Goal: Task Accomplishment & Management: Use online tool/utility

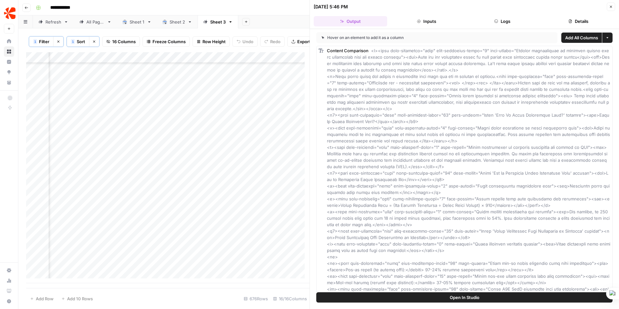
click at [134, 19] on div "Sheet 1" at bounding box center [137, 22] width 15 height 6
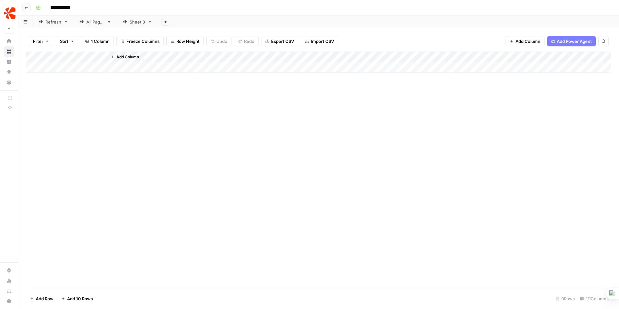
click at [140, 22] on div "Sheet 3" at bounding box center [137, 22] width 15 height 6
click at [98, 23] on div "All Pages" at bounding box center [95, 22] width 18 height 6
click at [56, 23] on div "Refresh" at bounding box center [53, 22] width 16 height 6
click at [27, 7] on icon "button" at bounding box center [26, 8] width 4 height 4
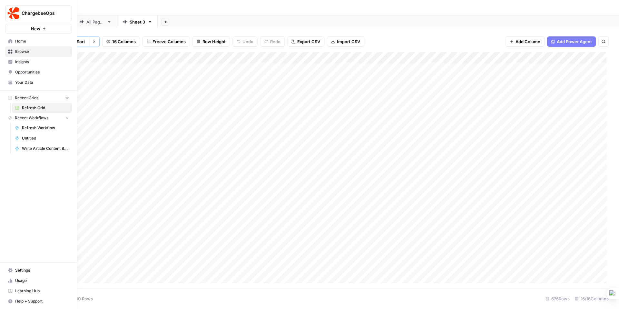
click at [7, 51] on link "Browse" at bounding box center [38, 51] width 67 height 10
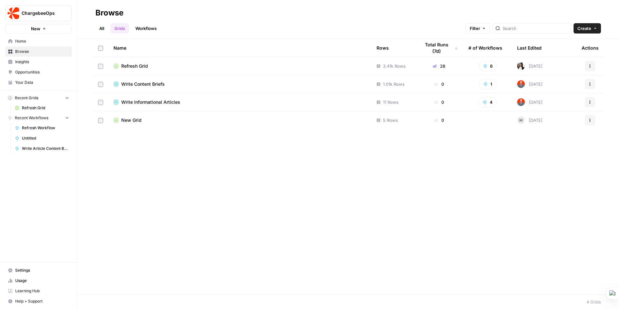
click at [136, 63] on span "Refresh Grid" at bounding box center [134, 66] width 27 height 6
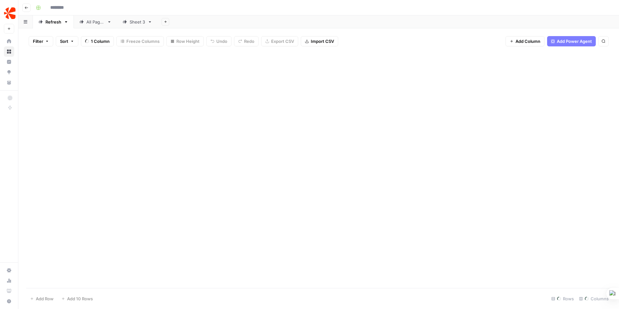
type input "**********"
click at [139, 23] on div "Sheet 3" at bounding box center [137, 22] width 15 height 6
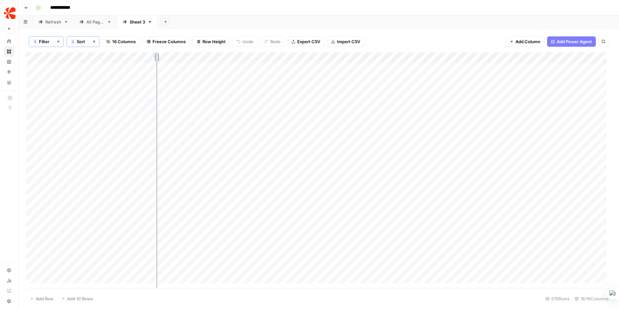
drag, startPoint x: 152, startPoint y: 57, endPoint x: 156, endPoint y: 58, distance: 4.0
click at [156, 58] on div "Add Column" at bounding box center [318, 170] width 585 height 236
drag, startPoint x: 226, startPoint y: 57, endPoint x: 236, endPoint y: 57, distance: 9.7
click at [236, 57] on div "Add Column" at bounding box center [318, 170] width 585 height 236
drag, startPoint x: 195, startPoint y: 55, endPoint x: 201, endPoint y: 56, distance: 5.9
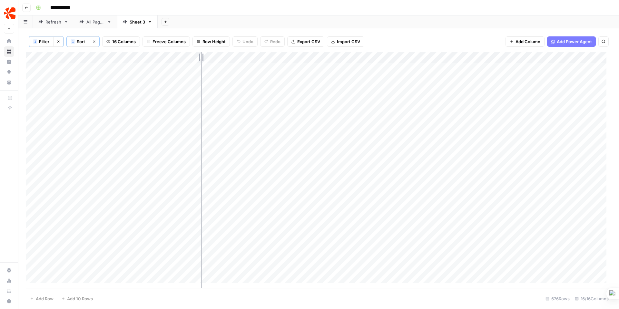
click at [201, 56] on div "Add Column" at bounding box center [318, 170] width 585 height 236
click at [103, 20] on div "All Pages" at bounding box center [95, 22] width 18 height 6
click at [52, 24] on div "Refresh" at bounding box center [53, 22] width 16 height 6
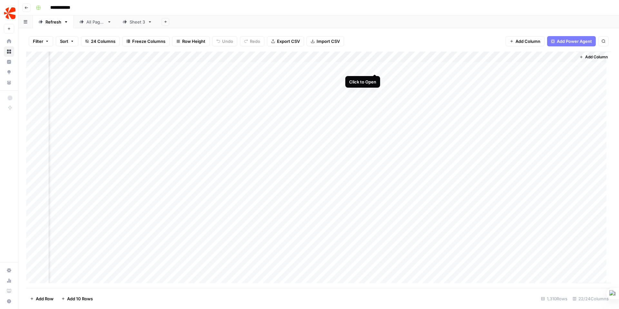
click at [373, 66] on div "Add Column" at bounding box center [318, 170] width 585 height 236
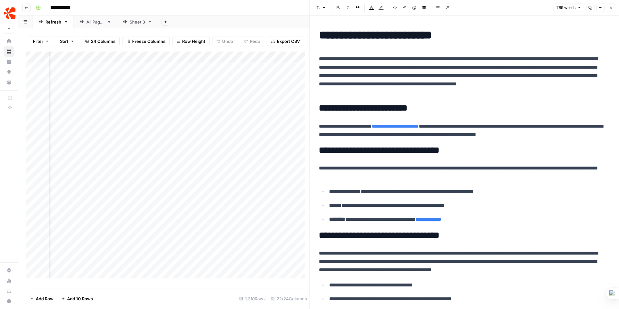
scroll to position [0, 1251]
click at [253, 68] on div "Add Column" at bounding box center [167, 168] width 283 height 232
click at [227, 70] on div "Add Column" at bounding box center [167, 168] width 283 height 232
click at [204, 70] on div "Add Column" at bounding box center [167, 168] width 283 height 232
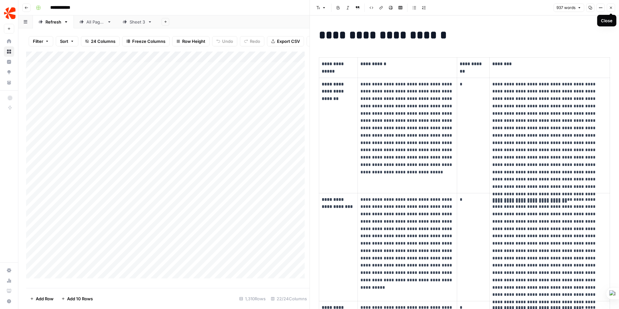
drag, startPoint x: 610, startPoint y: 9, endPoint x: 608, endPoint y: 14, distance: 4.8
click at [610, 10] on button "Close" at bounding box center [610, 8] width 8 height 8
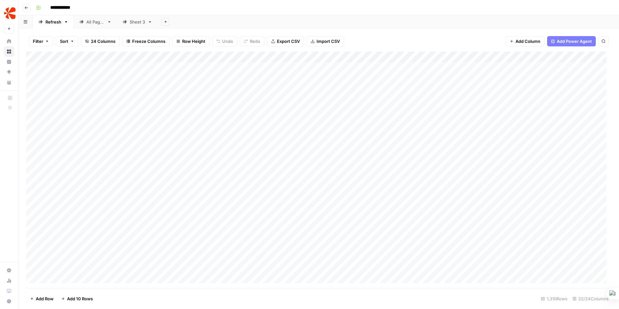
click at [48, 40] on icon "button" at bounding box center [47, 41] width 4 height 4
click at [56, 72] on button "Add Filter" at bounding box center [157, 73] width 240 height 8
click at [65, 76] on input "text" at bounding box center [76, 75] width 71 height 6
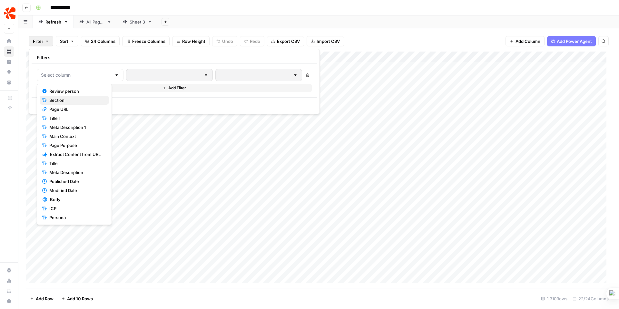
click at [64, 99] on span "Section" at bounding box center [76, 100] width 54 height 6
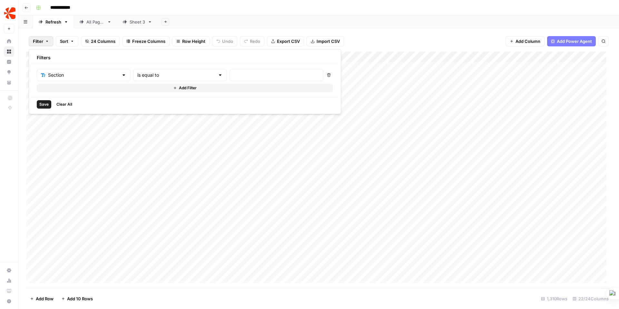
click at [217, 75] on div at bounding box center [219, 75] width 5 height 6
click at [177, 107] on span "contains" at bounding box center [152, 109] width 63 height 6
type input "contains"
click at [234, 75] on input "text" at bounding box center [276, 75] width 85 height 6
type input "blog"
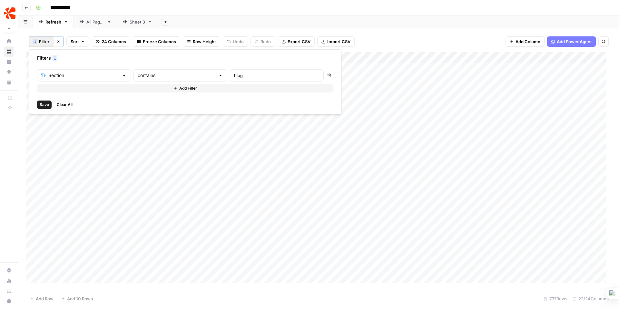
click at [40, 104] on span "Save" at bounding box center [44, 105] width 9 height 6
click at [199, 69] on div "Add Column" at bounding box center [318, 170] width 585 height 236
click at [241, 71] on div "Add Column" at bounding box center [318, 170] width 585 height 236
click at [240, 66] on div "Add Column" at bounding box center [318, 170] width 585 height 236
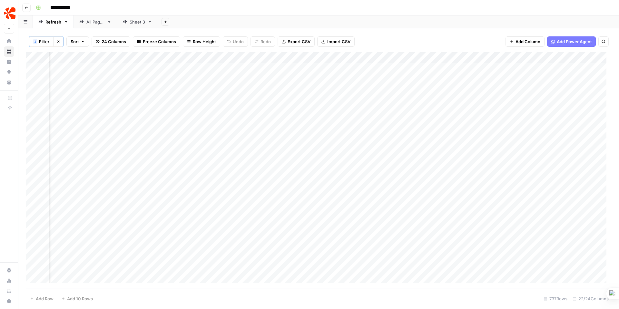
click at [197, 71] on div "Add Column" at bounding box center [318, 170] width 585 height 236
click at [429, 67] on div "Add Column" at bounding box center [318, 170] width 585 height 236
click at [138, 21] on div "Sheet 3" at bounding box center [137, 22] width 15 height 6
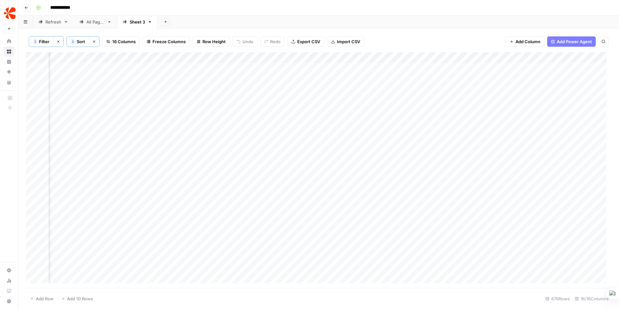
scroll to position [0, 453]
click at [307, 151] on div "Add Column" at bounding box center [318, 170] width 585 height 236
click at [434, 168] on div "Add Column" at bounding box center [318, 170] width 585 height 236
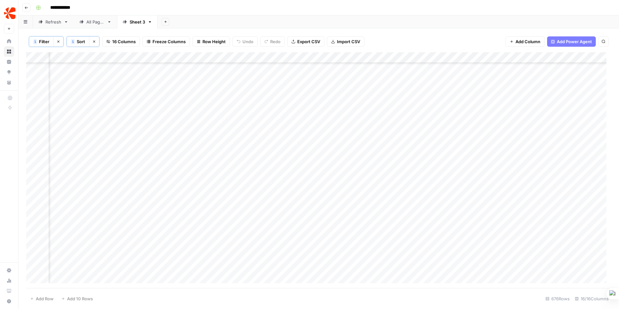
click at [434, 216] on div "Add Column" at bounding box center [318, 170] width 585 height 236
click at [434, 250] on div "Add Column" at bounding box center [318, 170] width 585 height 236
click at [434, 200] on div "Add Column" at bounding box center [318, 170] width 585 height 236
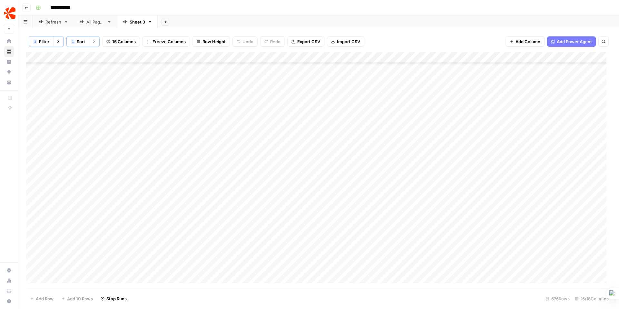
click at [221, 170] on div "Add Column" at bounding box center [318, 170] width 585 height 236
drag, startPoint x: 242, startPoint y: 58, endPoint x: 256, endPoint y: 58, distance: 13.9
click at [256, 58] on div "Add Column" at bounding box center [318, 170] width 585 height 236
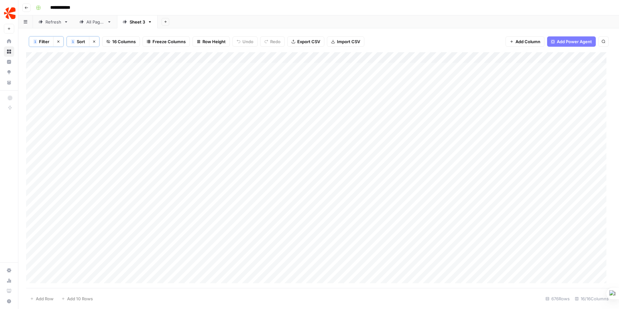
click at [48, 25] on link "Refresh" at bounding box center [53, 21] width 41 height 13
click at [296, 76] on div "Add Column" at bounding box center [318, 170] width 585 height 236
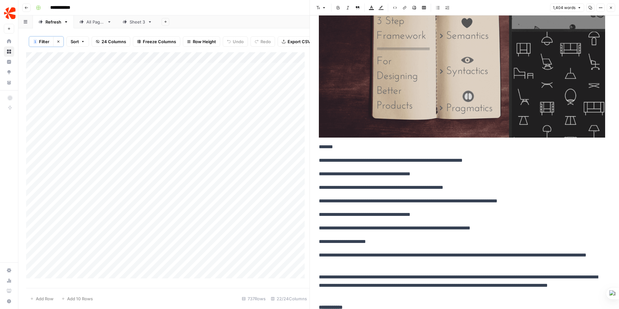
click at [170, 83] on div "Add Column" at bounding box center [167, 167] width 283 height 231
click at [224, 83] on div "Add Column" at bounding box center [167, 167] width 283 height 231
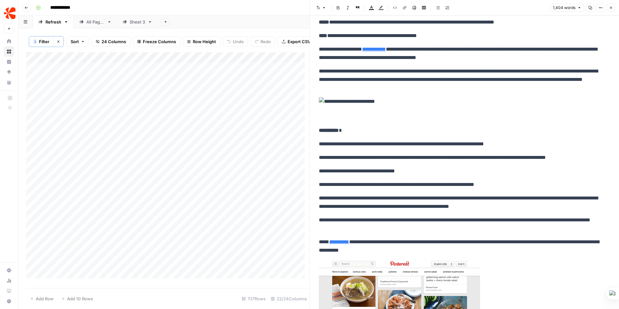
scroll to position [1298, 0]
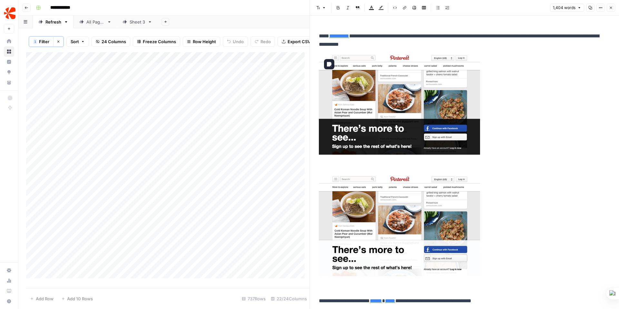
click at [378, 114] on img at bounding box center [399, 104] width 161 height 101
click at [362, 163] on span "Shortcuts" at bounding box center [364, 163] width 18 height 6
click at [342, 163] on span "Edit with AI" at bounding box center [339, 163] width 20 height 6
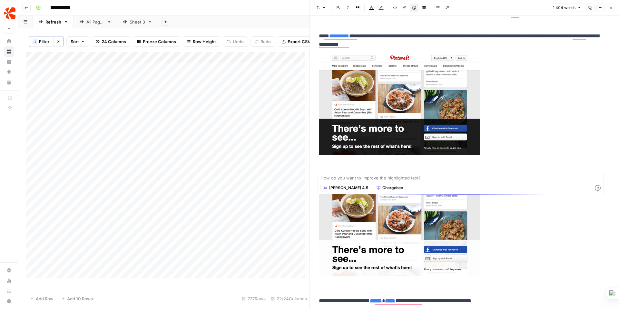
click at [360, 167] on p "To enrich screen reader interactions, please activate Accessibility in Grammarl…" at bounding box center [464, 112] width 291 height 116
click at [362, 128] on img "To enrich screen reader interactions, please activate Accessibility in Grammarl…" at bounding box center [399, 104] width 161 height 101
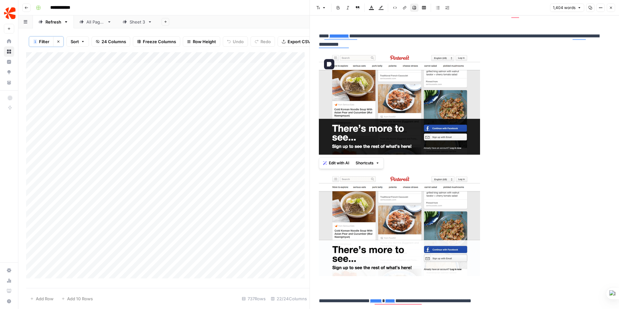
click at [364, 104] on img "To enrich screen reader interactions, please activate Accessibility in Grammarl…" at bounding box center [399, 104] width 161 height 101
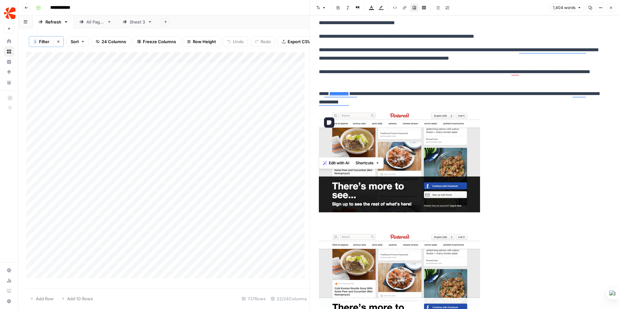
scroll to position [1240, 0]
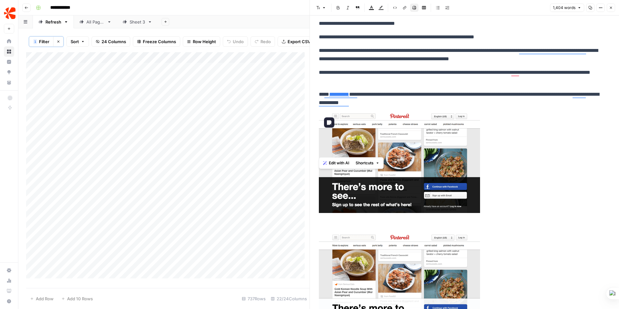
click at [374, 138] on img "To enrich screen reader interactions, please activate Accessibility in Grammarl…" at bounding box center [399, 162] width 161 height 101
click at [343, 162] on span "Edit with AI" at bounding box center [339, 163] width 20 height 6
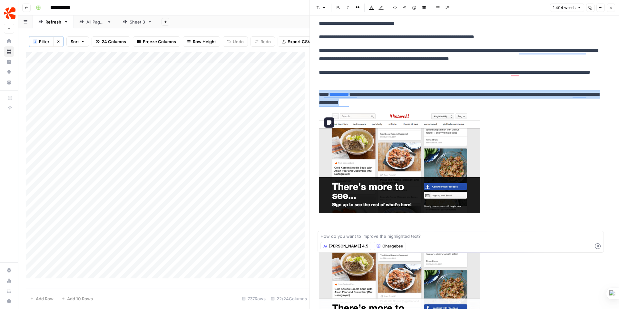
click at [343, 162] on img "To enrich screen reader interactions, please activate Accessibility in Grammarl…" at bounding box center [399, 162] width 161 height 101
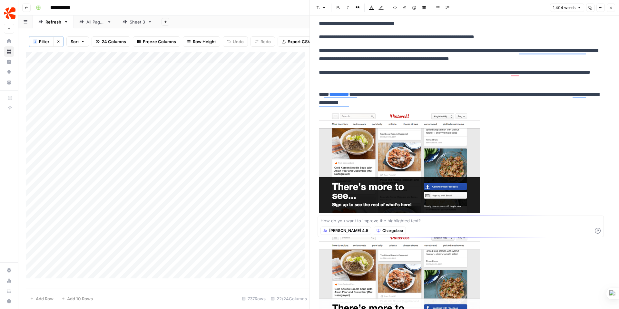
click at [354, 117] on icon at bounding box center [353, 117] width 3 height 3
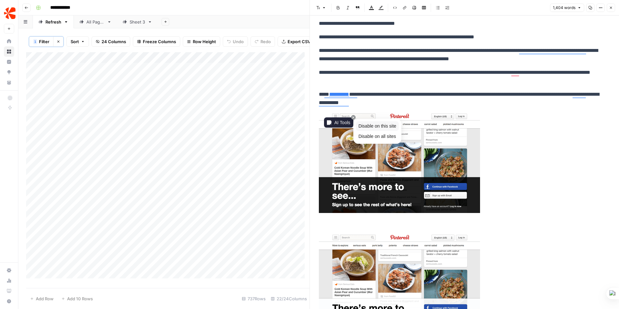
click at [375, 127] on span "Disable on this site" at bounding box center [377, 125] width 38 height 5
click at [172, 83] on div "Add Column" at bounding box center [167, 167] width 283 height 231
click at [170, 72] on div "Add Column" at bounding box center [167, 167] width 283 height 231
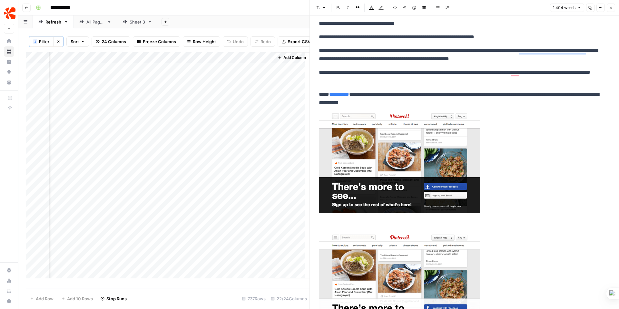
click at [99, 21] on div "All Pages" at bounding box center [95, 22] width 18 height 6
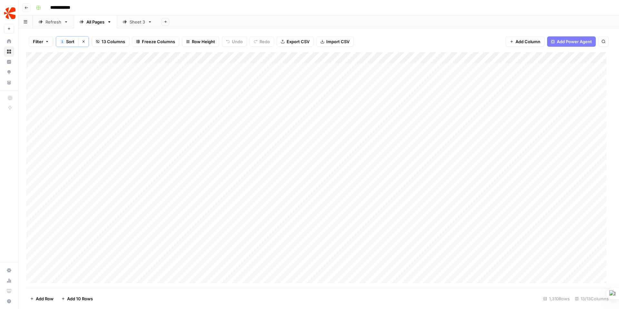
click at [133, 23] on div "Sheet 3" at bounding box center [137, 22] width 15 height 6
click at [340, 167] on div "Add Column" at bounding box center [318, 170] width 585 height 236
click at [341, 168] on div "Add Column" at bounding box center [318, 170] width 585 height 236
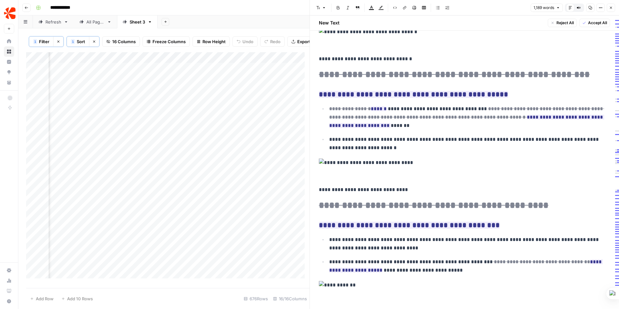
scroll to position [586, 0]
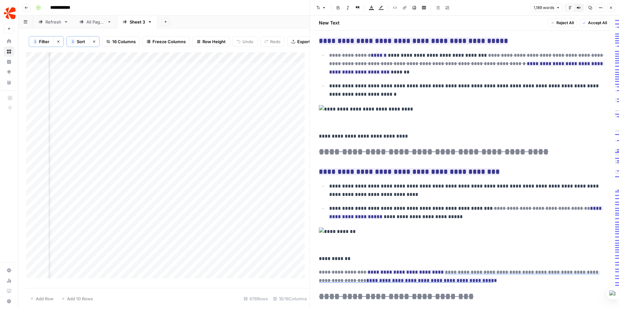
click at [377, 108] on img "To enrich screen reader interactions, please activate Accessibility in Grammarl…" at bounding box center [464, 109] width 291 height 8
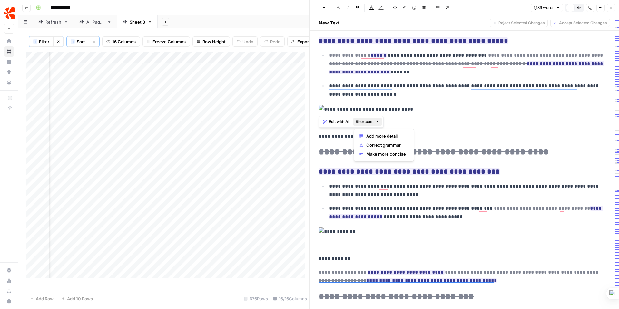
click at [378, 122] on icon "button" at bounding box center [377, 122] width 4 height 4
click at [397, 122] on p "To enrich screen reader interactions, please activate Accessibility in Grammarl…" at bounding box center [464, 116] width 291 height 22
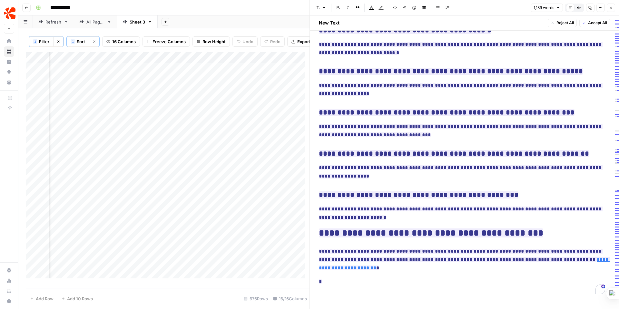
scroll to position [1489, 0]
click at [332, 282] on p "*" at bounding box center [464, 281] width 291 height 8
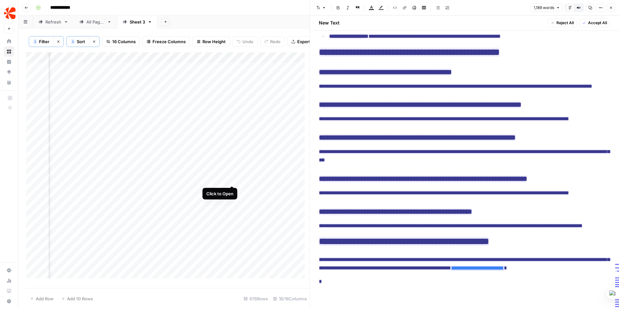
click at [233, 174] on div "Add Column" at bounding box center [167, 167] width 283 height 231
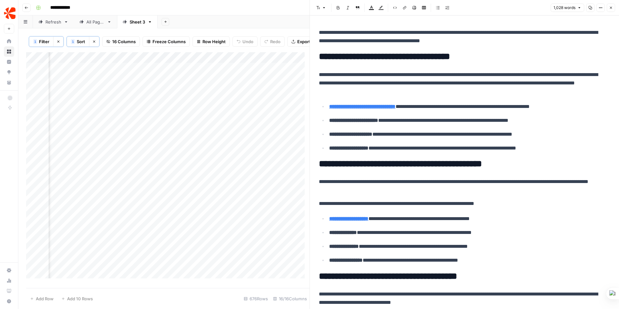
click at [260, 61] on div "Add Column" at bounding box center [167, 167] width 283 height 231
click at [196, 25] on div "Add Sheet" at bounding box center [388, 21] width 461 height 13
click at [302, 62] on div "Add Column" at bounding box center [167, 167] width 283 height 231
click at [281, 147] on span "Remove Column" at bounding box center [278, 149] width 56 height 6
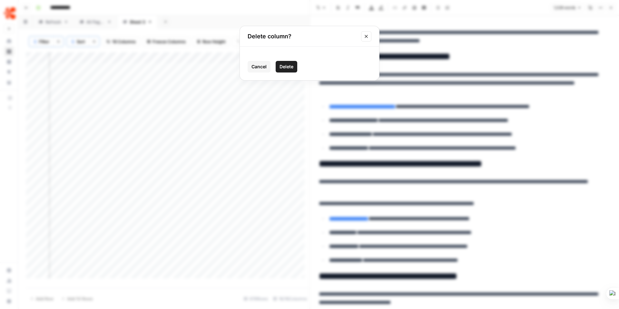
click at [288, 68] on span "Delete" at bounding box center [286, 66] width 14 height 6
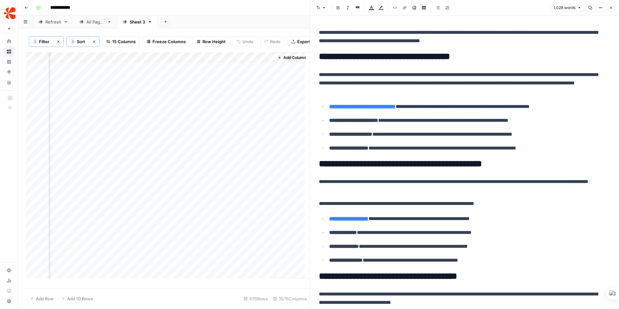
scroll to position [0, 771]
click at [609, 9] on icon "button" at bounding box center [611, 8] width 4 height 4
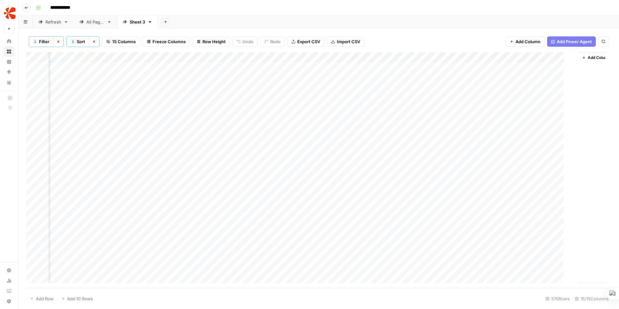
scroll to position [0, 462]
click at [580, 40] on span "Add Power Agent" at bounding box center [573, 41] width 35 height 6
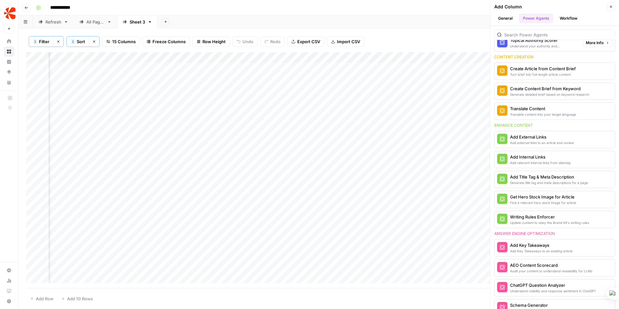
scroll to position [85, 0]
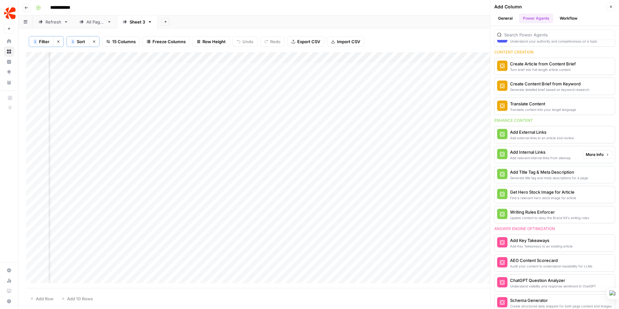
click at [597, 152] on span "More Info" at bounding box center [594, 155] width 18 height 6
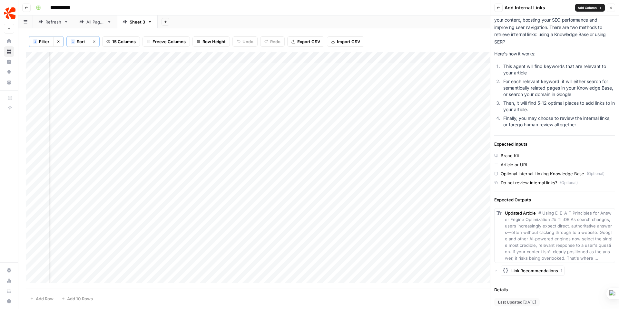
scroll to position [72, 0]
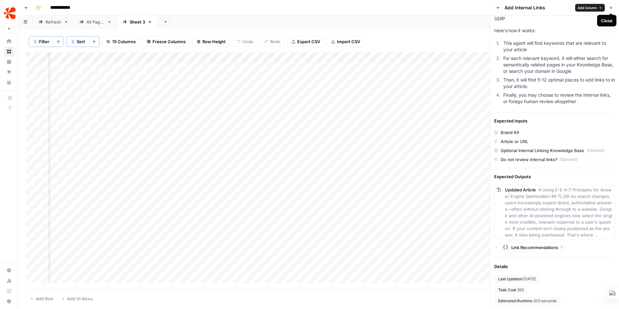
click at [611, 8] on icon "button" at bounding box center [611, 8] width 4 height 4
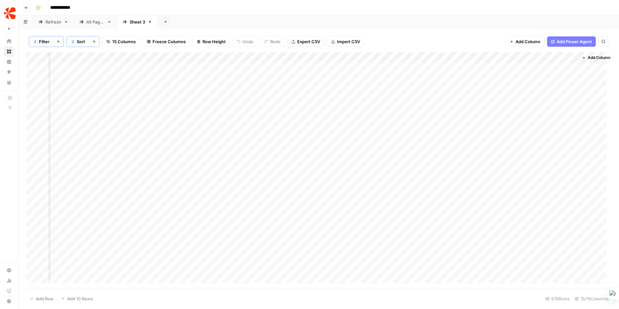
click at [568, 40] on span "Add Power Agent" at bounding box center [573, 41] width 35 height 6
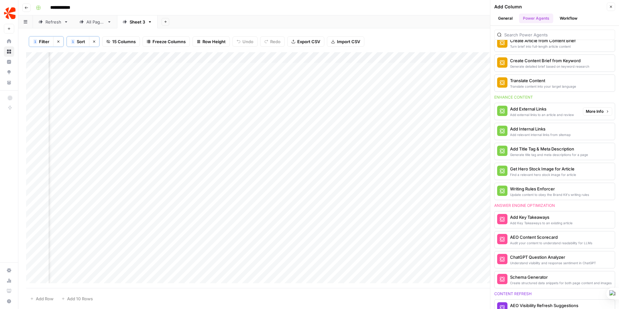
scroll to position [117, 0]
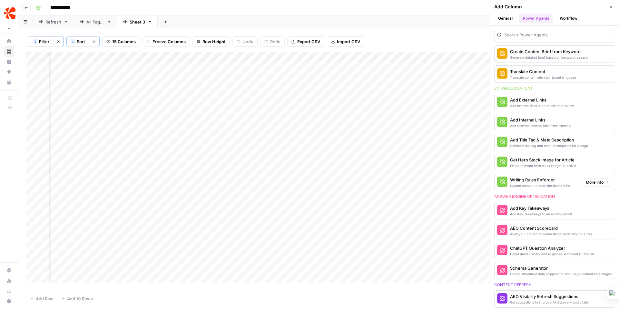
click at [594, 180] on span "More Info" at bounding box center [594, 182] width 18 height 6
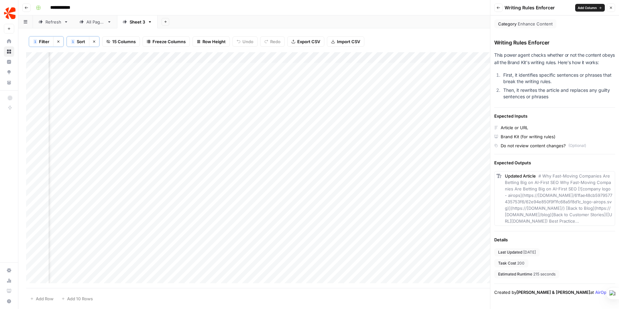
click at [611, 6] on icon "button" at bounding box center [611, 8] width 4 height 4
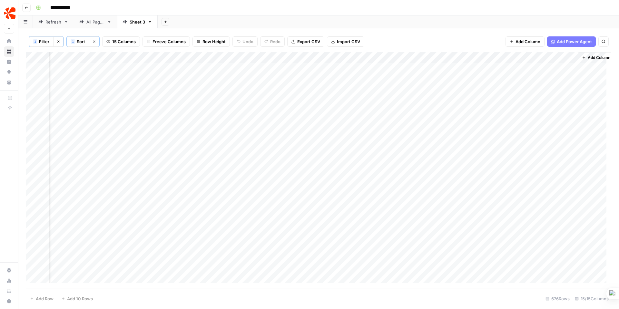
click at [574, 42] on span "Add Power Agent" at bounding box center [573, 41] width 35 height 6
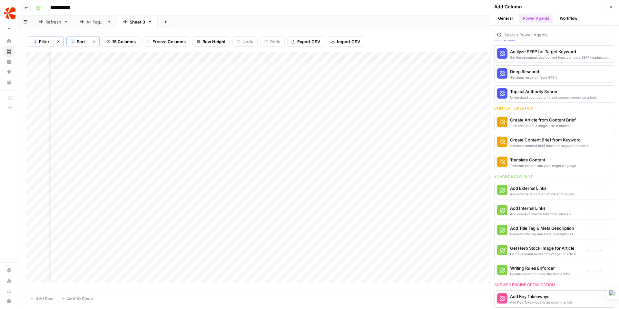
scroll to position [0, 0]
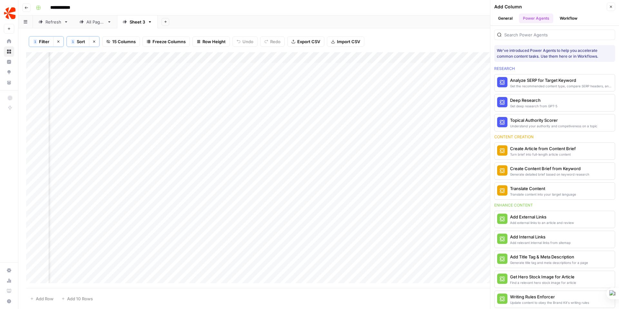
click at [574, 12] on header "Add Column Close General Power Agents Workflow" at bounding box center [554, 13] width 129 height 26
click at [572, 16] on button "Workflow" at bounding box center [567, 19] width 25 height 10
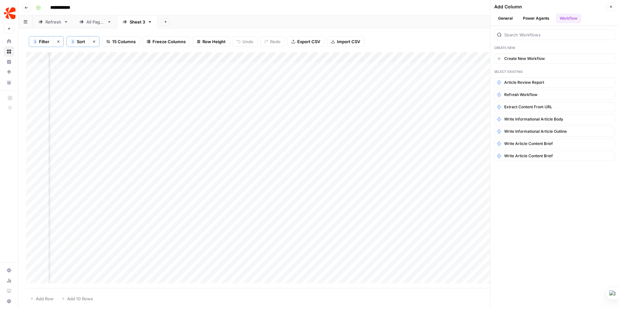
scroll to position [0, 563]
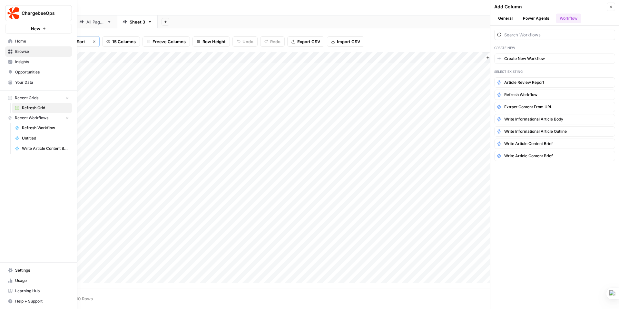
click at [24, 60] on span "Insights" at bounding box center [42, 62] width 54 height 6
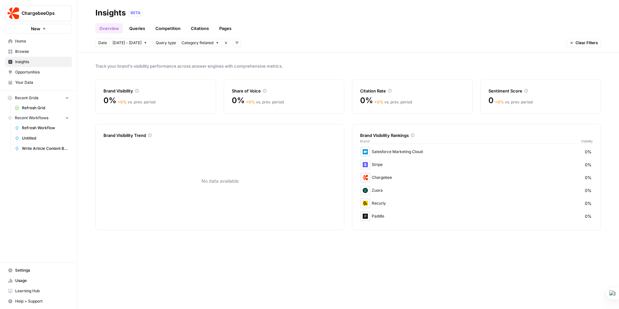
click at [139, 26] on link "Queries" at bounding box center [137, 28] width 24 height 10
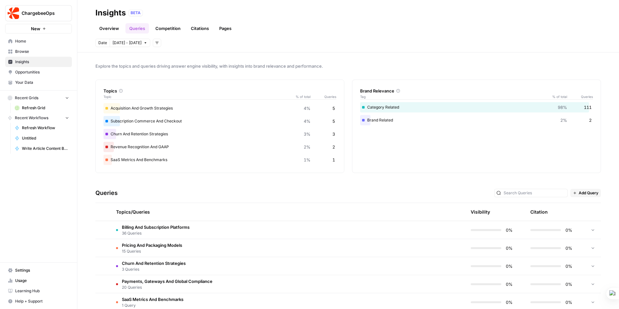
click at [168, 26] on link "Competition" at bounding box center [167, 28] width 33 height 10
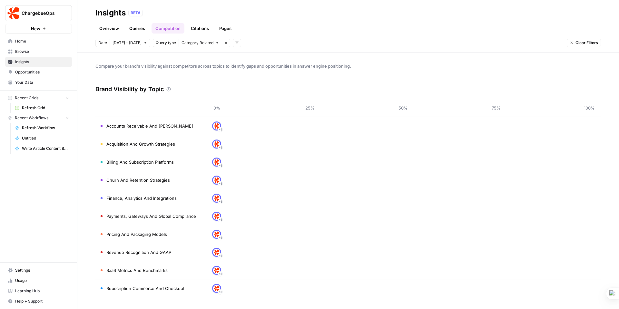
click at [200, 26] on link "Citations" at bounding box center [200, 28] width 26 height 10
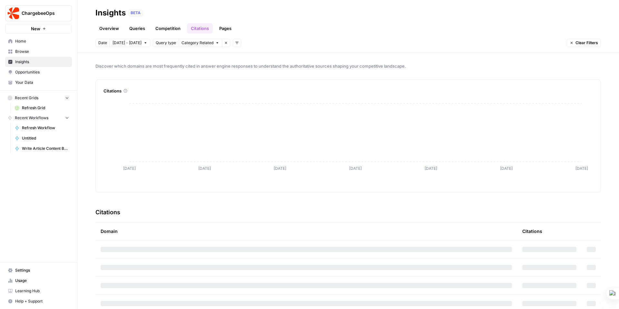
click at [227, 27] on link "Pages" at bounding box center [225, 28] width 20 height 10
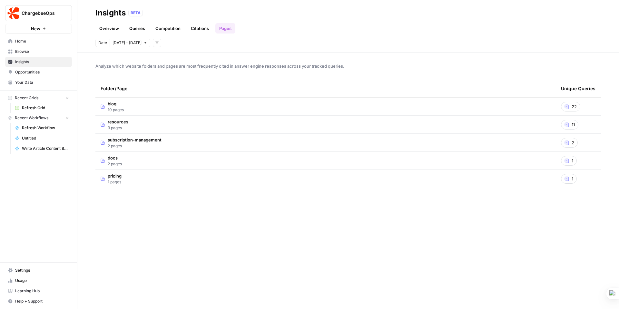
click at [38, 72] on span "Opportunities" at bounding box center [42, 72] width 54 height 6
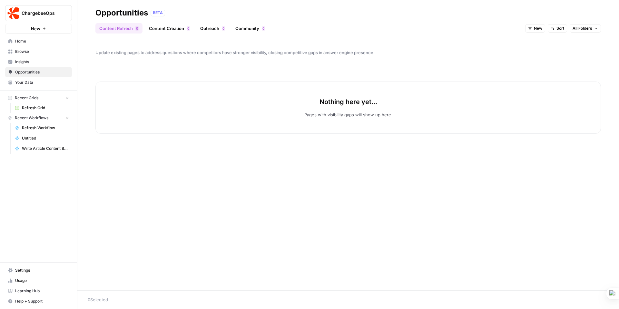
click at [27, 83] on span "Your Data" at bounding box center [42, 83] width 54 height 6
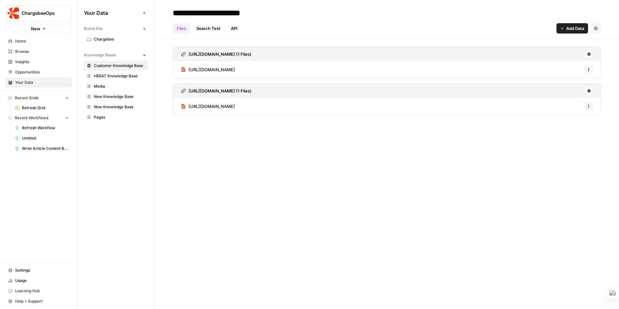
click at [65, 117] on icon "button" at bounding box center [67, 117] width 5 height 5
click at [65, 117] on icon "button" at bounding box center [67, 118] width 5 height 5
click at [29, 139] on span "Untitled" at bounding box center [45, 138] width 47 height 6
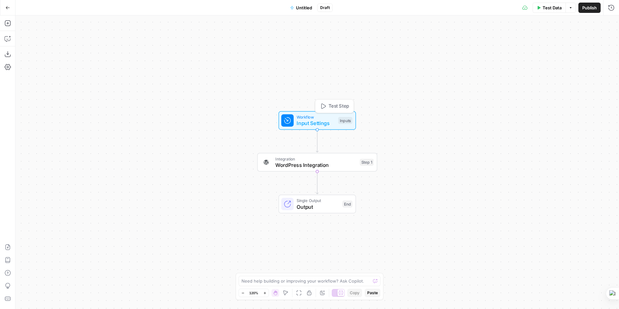
click at [320, 125] on span "Input Settings" at bounding box center [315, 123] width 38 height 8
click at [323, 117] on span "Workflow" at bounding box center [315, 117] width 38 height 6
click at [548, 41] on span "Add Field" at bounding box center [546, 44] width 19 height 6
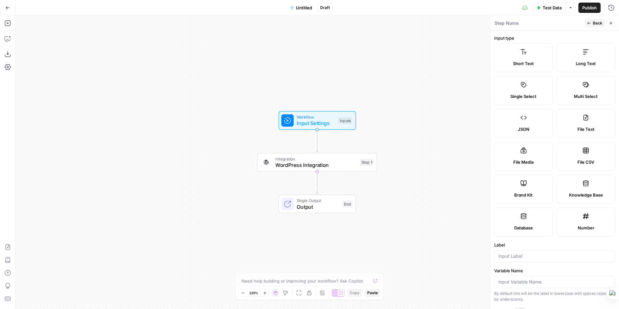
click at [570, 9] on icon "button" at bounding box center [570, 8] width 4 height 4
click at [569, 9] on icon "button" at bounding box center [570, 8] width 4 height 4
click at [7, 65] on icon "button" at bounding box center [8, 67] width 6 height 6
click at [520, 147] on icon at bounding box center [523, 150] width 6 height 6
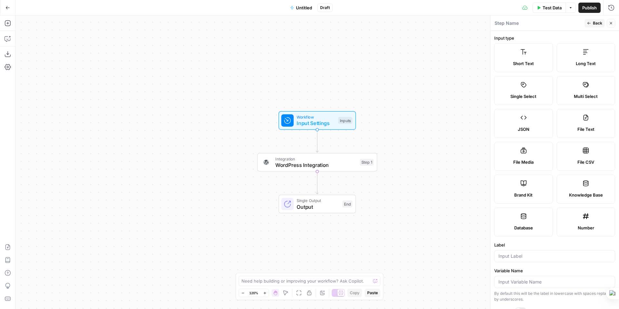
type textarea "Supports .mp4, .mp3, .wav, .jpg, .png, .webp, .wma, .m4a file types"
click at [8, 10] on icon "button" at bounding box center [7, 7] width 5 height 5
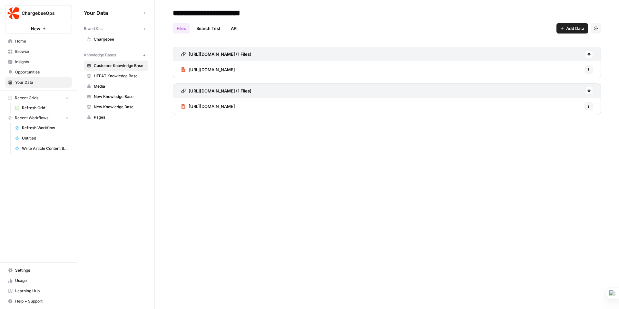
click at [18, 42] on span "Home" at bounding box center [42, 41] width 54 height 6
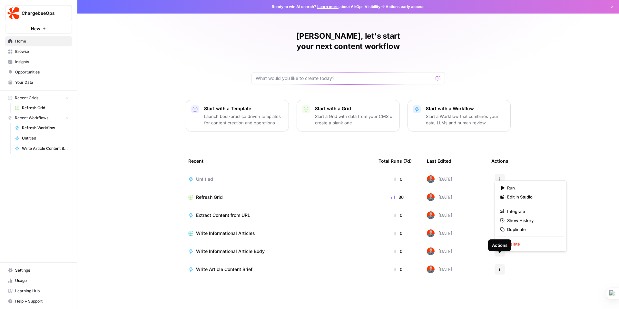
click at [502, 264] on button "Actions" at bounding box center [499, 269] width 10 height 10
click at [511, 245] on span "Delete" at bounding box center [533, 244] width 52 height 6
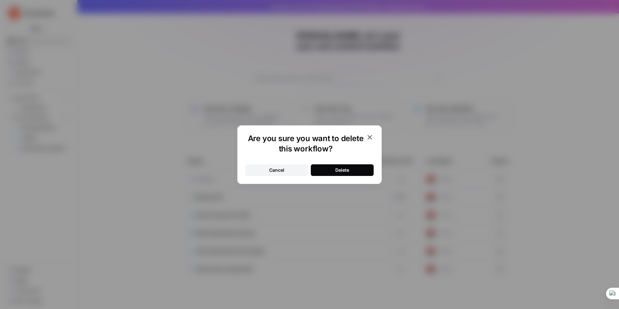
click at [350, 168] on button "Delete" at bounding box center [342, 170] width 63 height 12
click at [335, 259] on div "Are you sure you want to delete this workflow? Cancel Delete" at bounding box center [309, 154] width 619 height 309
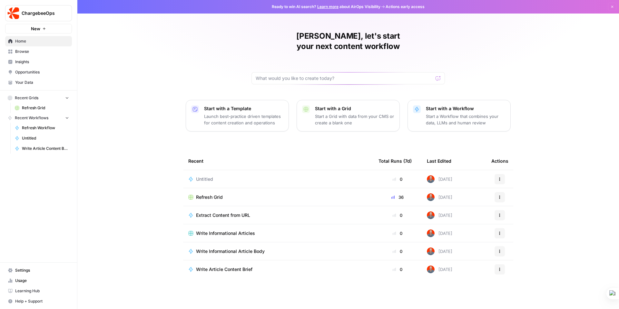
click at [231, 113] on p "Launch best-practice driven templates for content creation and operations" at bounding box center [243, 119] width 79 height 13
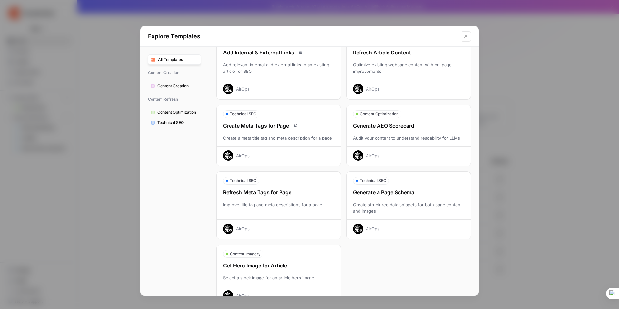
scroll to position [132, 0]
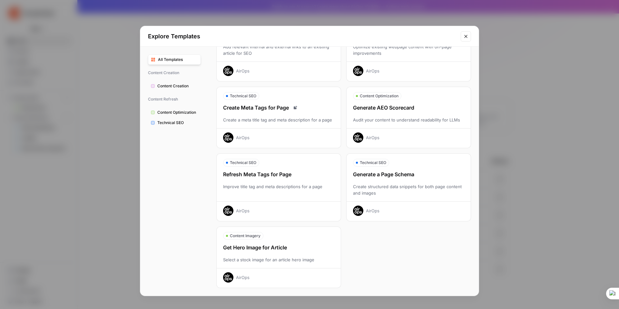
click at [170, 124] on span "Technical SEO" at bounding box center [177, 123] width 41 height 6
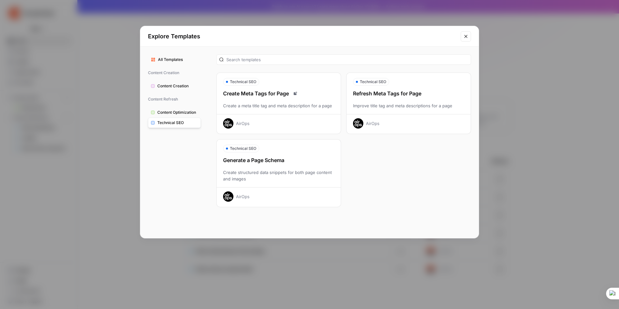
click at [168, 111] on span "Content Optimization" at bounding box center [177, 113] width 41 height 6
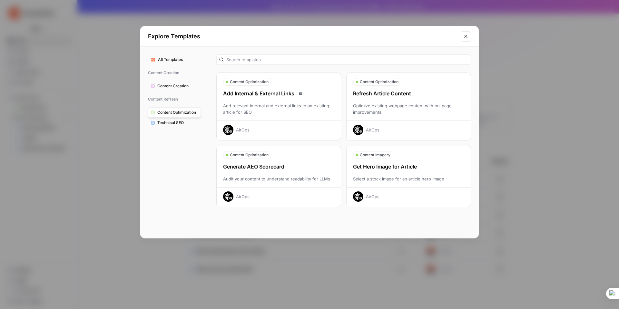
click at [399, 167] on div "Get Hero Image for Article" at bounding box center [408, 167] width 124 height 8
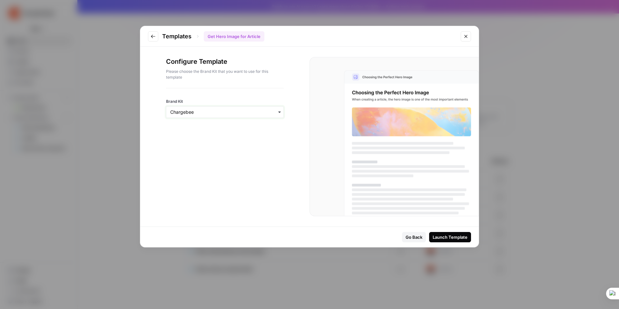
click at [228, 109] on input "Brand Kit" at bounding box center [224, 112] width 109 height 6
click at [470, 35] on button "Close modal" at bounding box center [465, 36] width 10 height 10
